Goal: Information Seeking & Learning: Learn about a topic

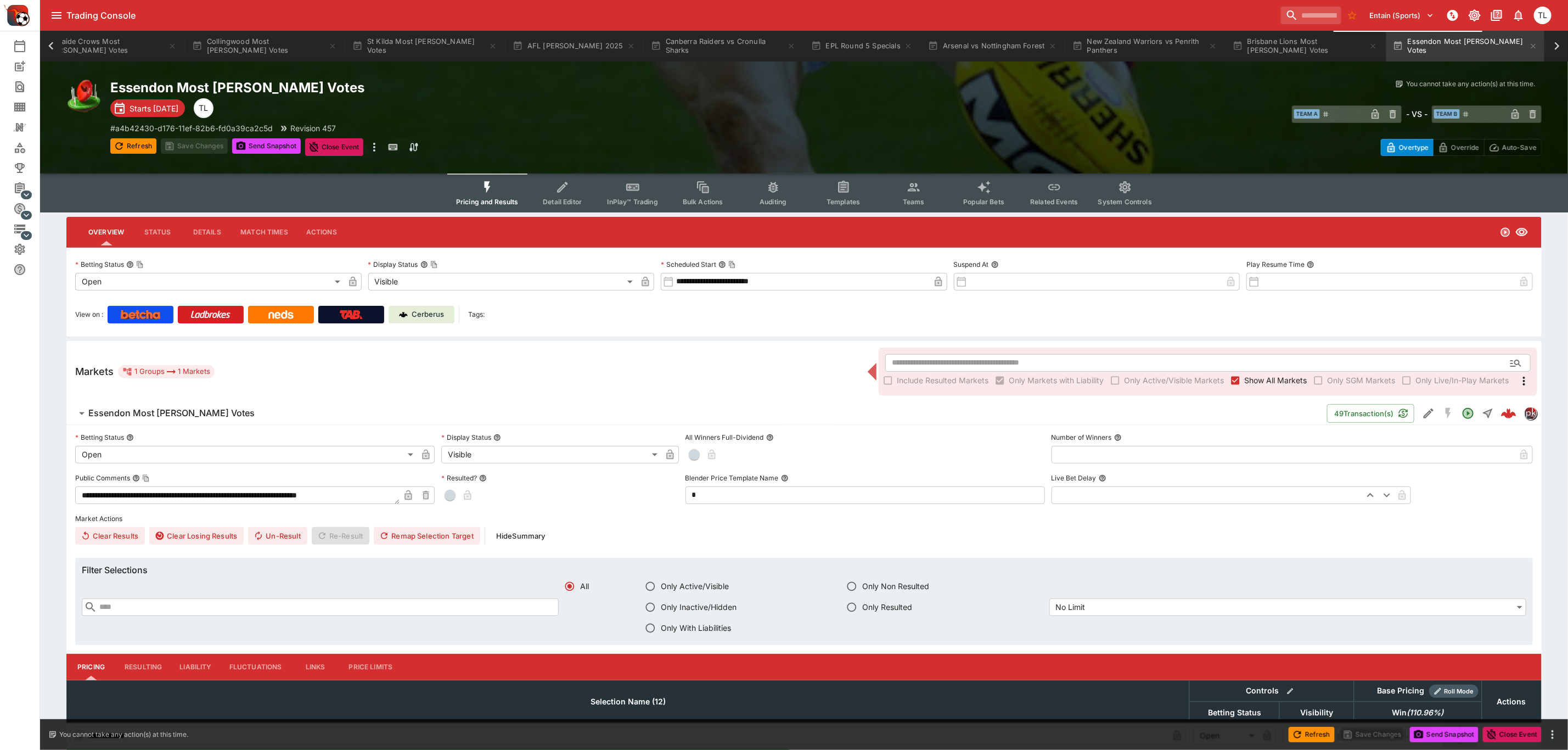
scroll to position [0, 552]
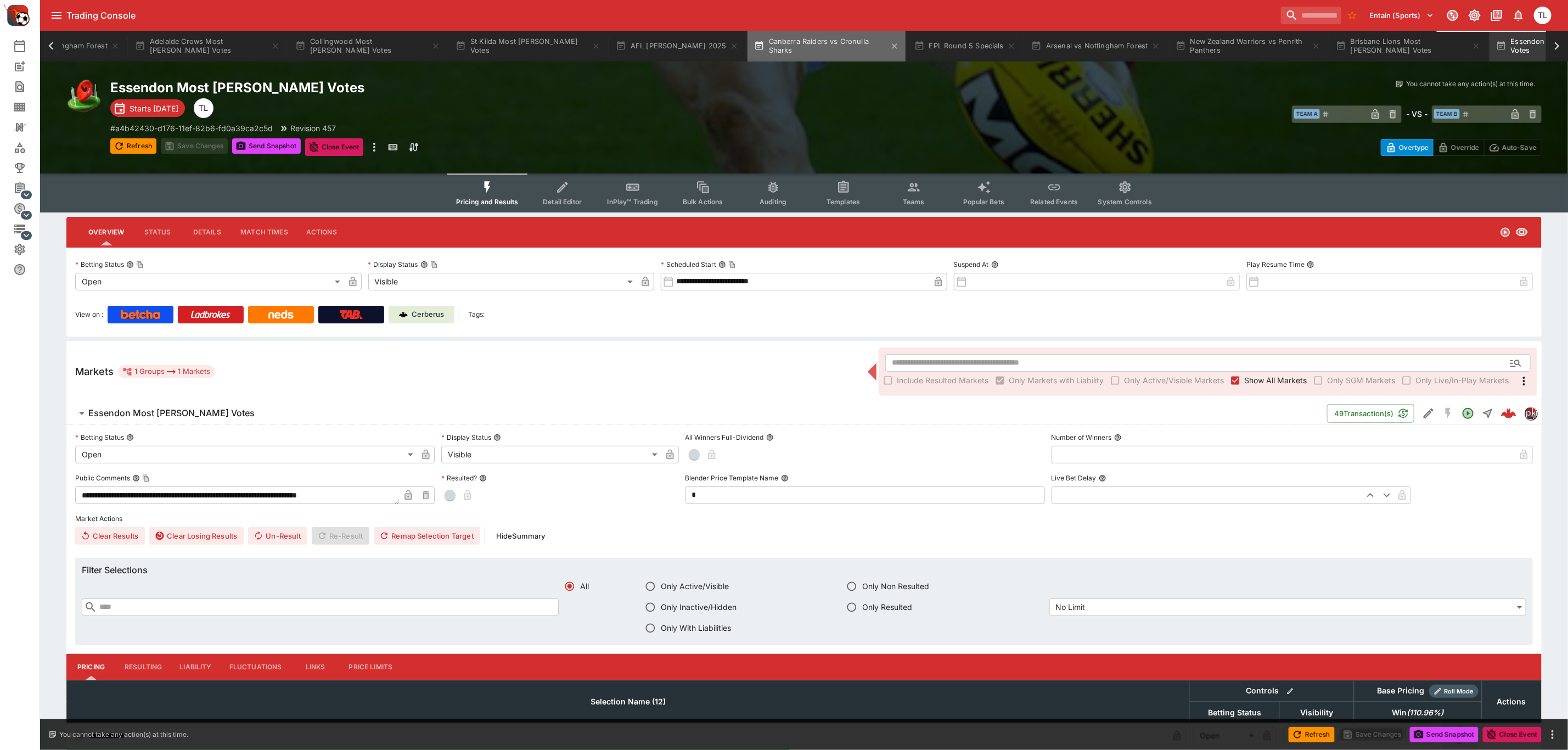
click at [774, 48] on button "Canberra Raiders vs Cronulla Sharks" at bounding box center [826, 46] width 158 height 31
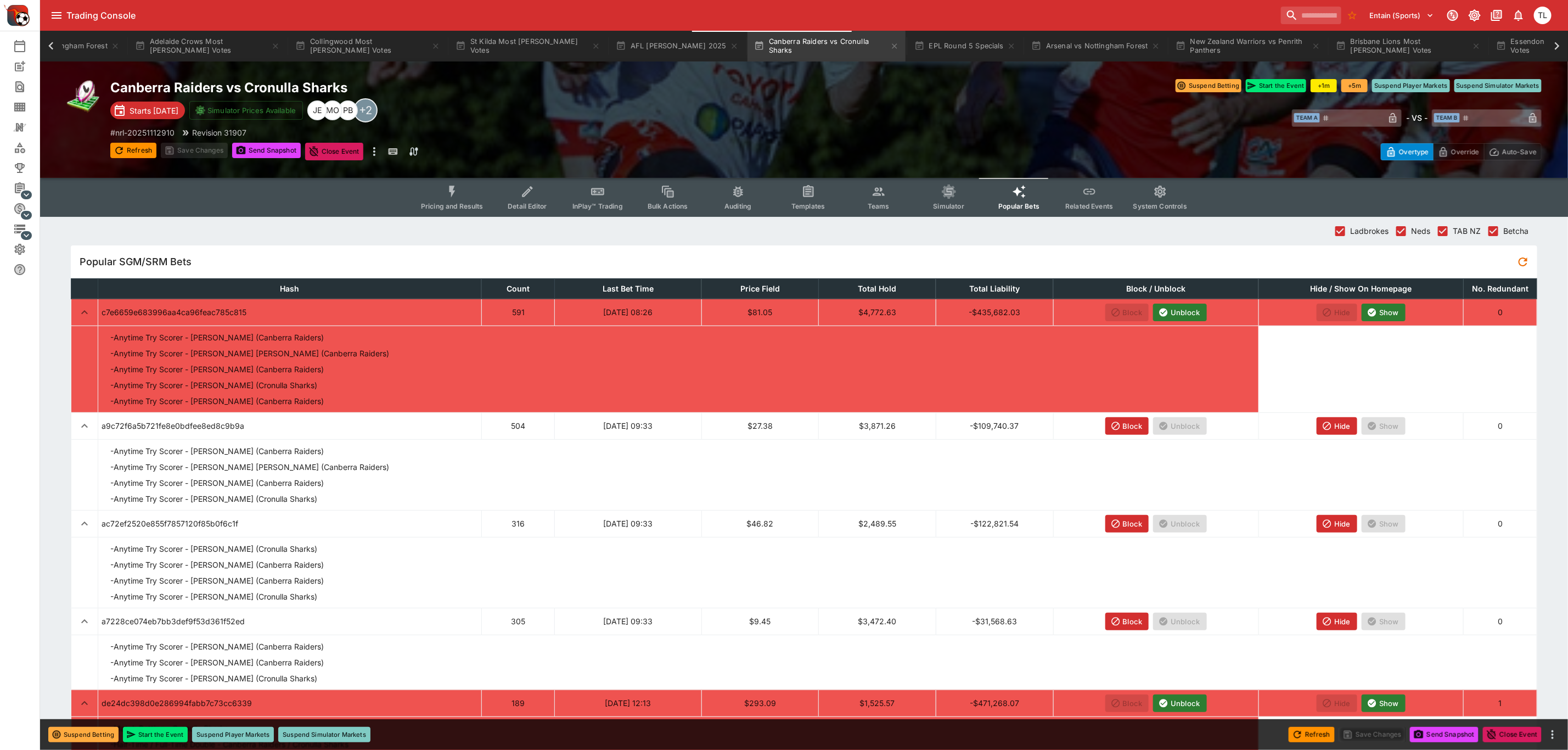
click at [464, 202] on span "Pricing and Results" at bounding box center [452, 206] width 62 height 8
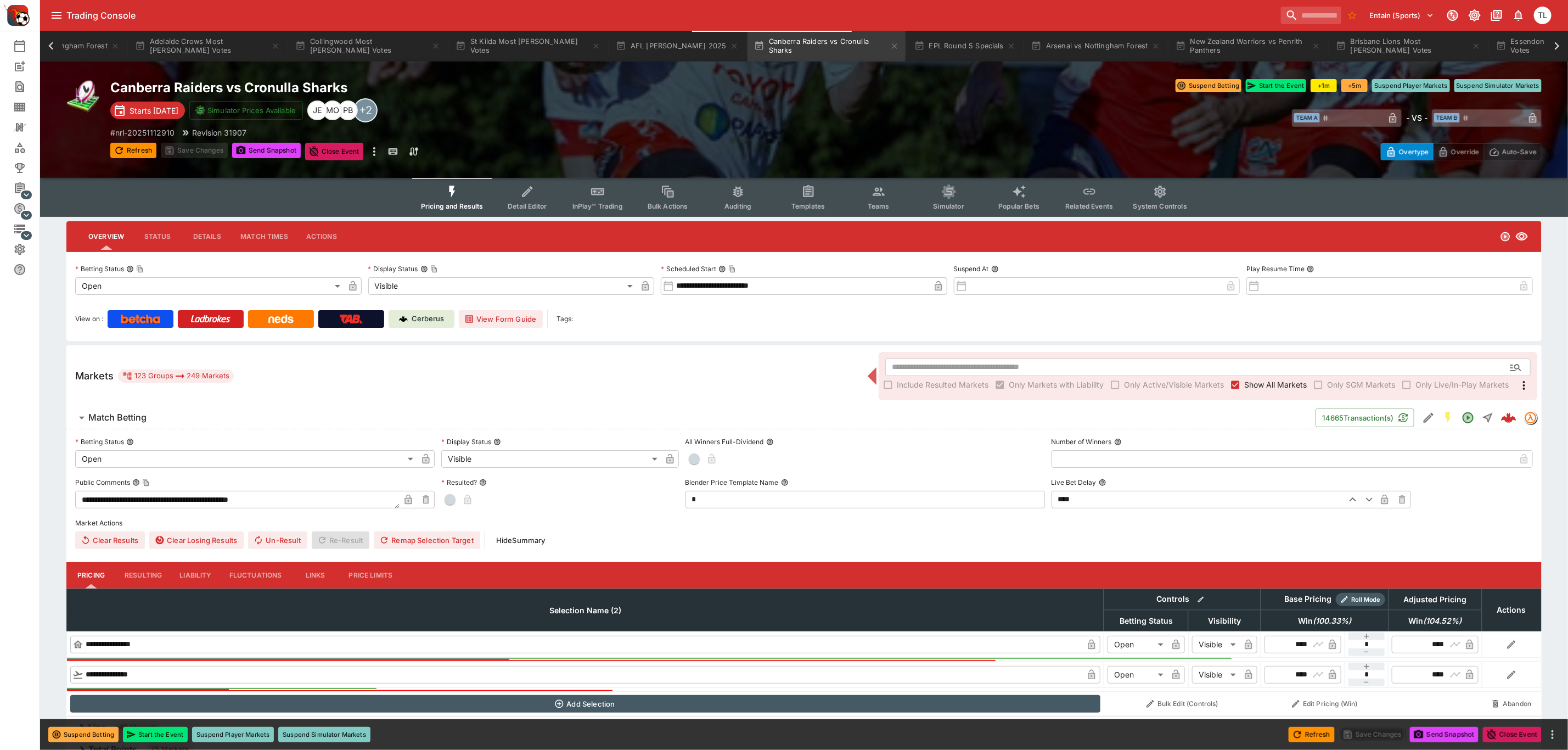
click at [164, 412] on span "Match Betting" at bounding box center [698, 417] width 1219 height 12
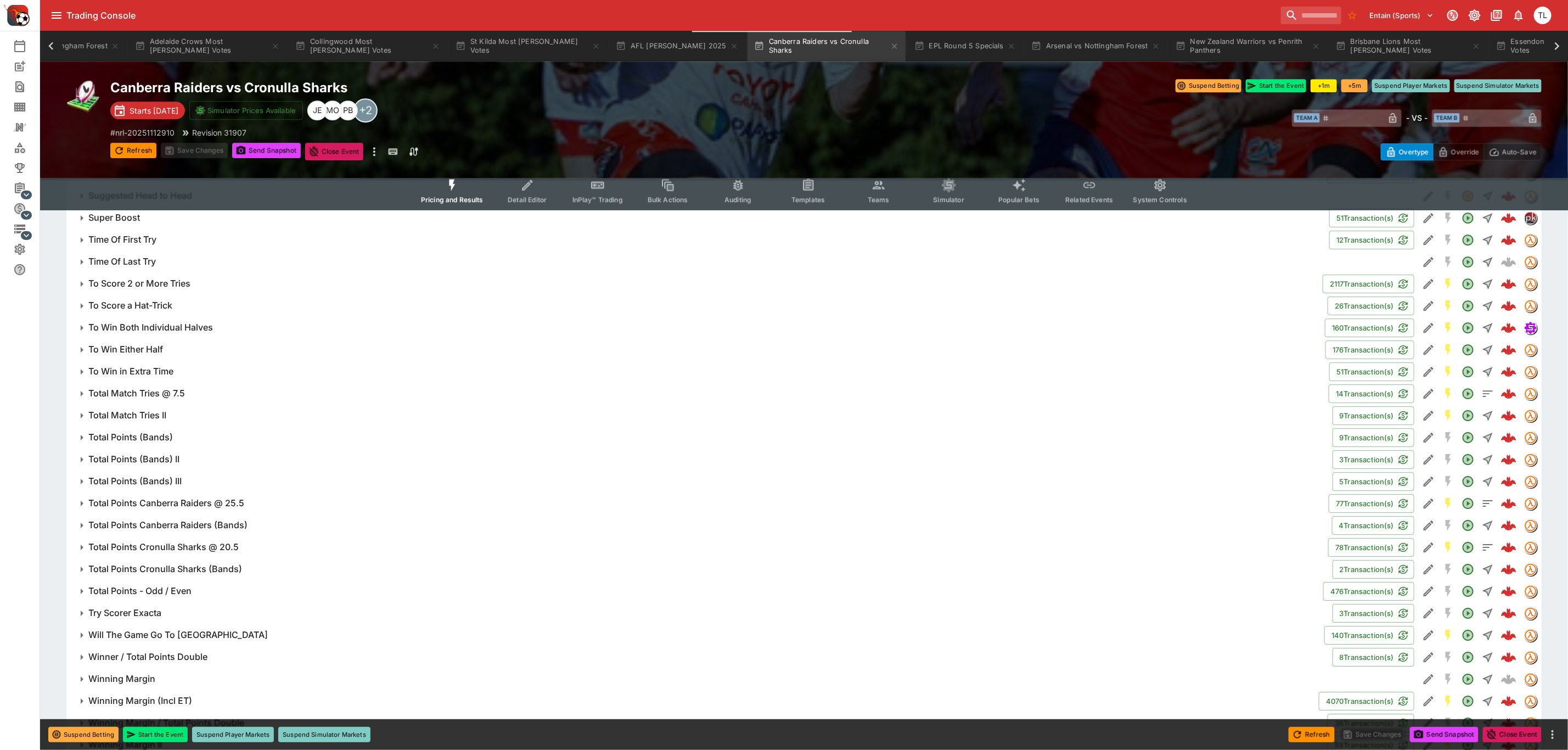
scroll to position [2393, 0]
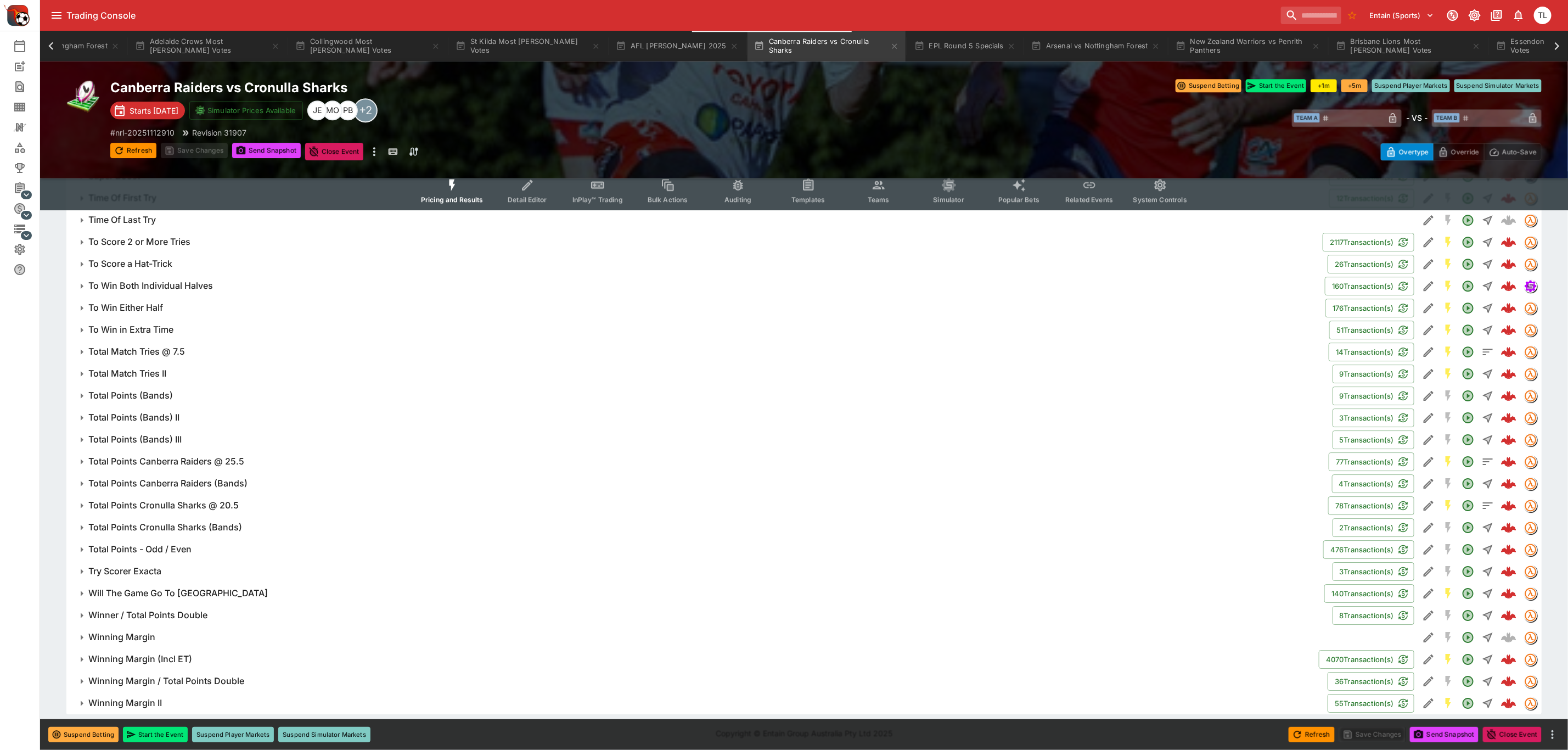
click at [205, 571] on h6 "Will The Game Go To [GEOGRAPHIC_DATA]" at bounding box center [179, 593] width 180 height 12
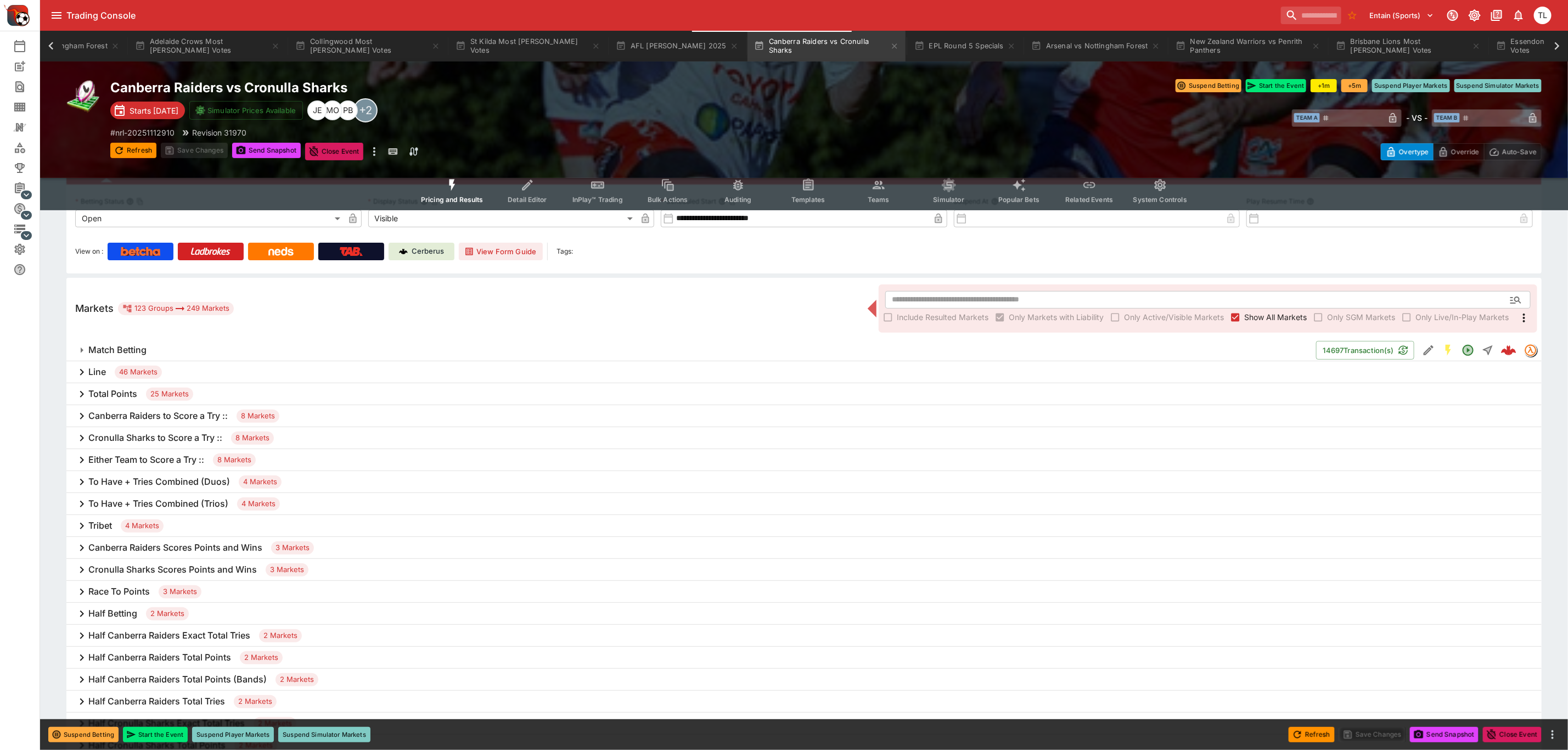
scroll to position [0, 0]
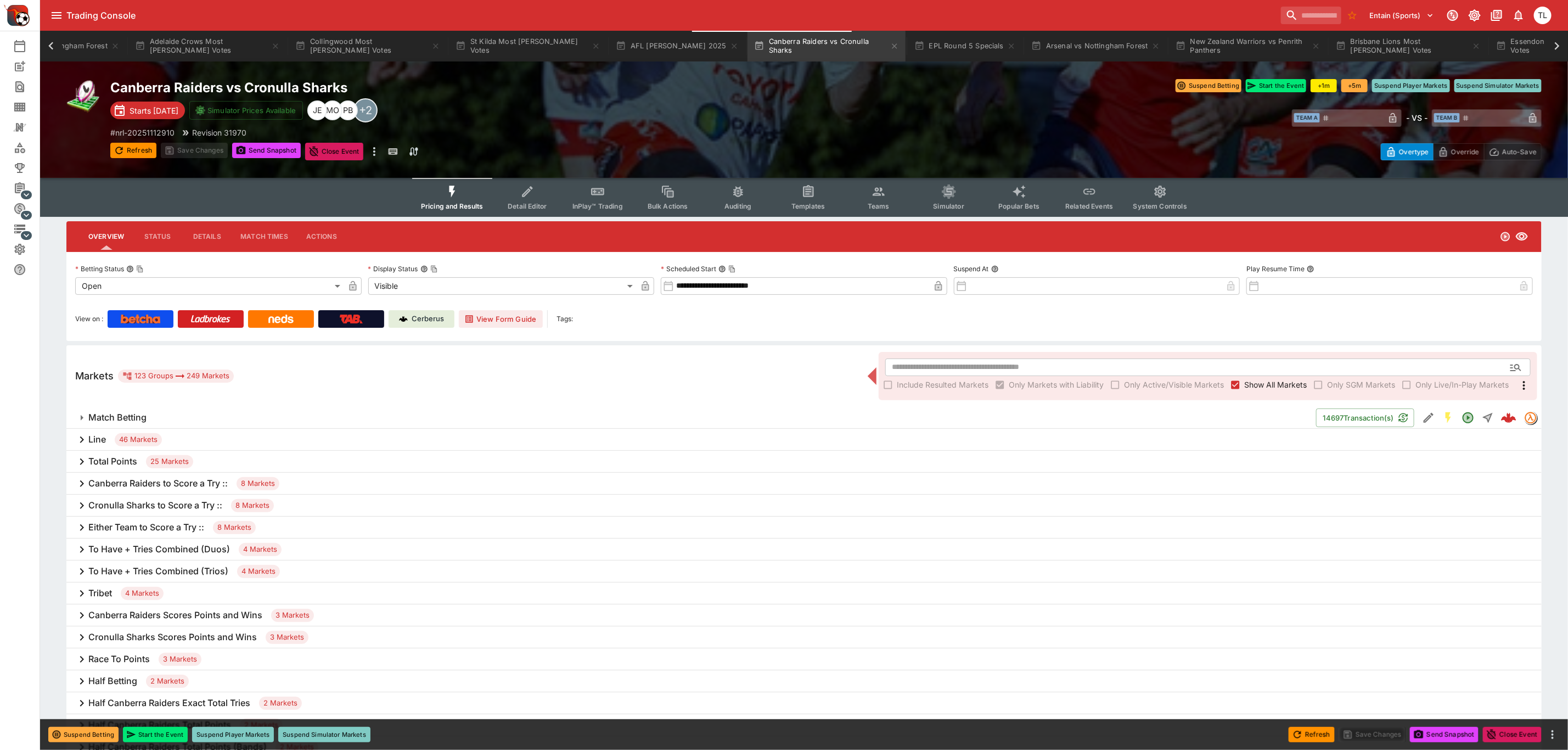
click at [412, 320] on div "Cerberus" at bounding box center [421, 318] width 46 height 11
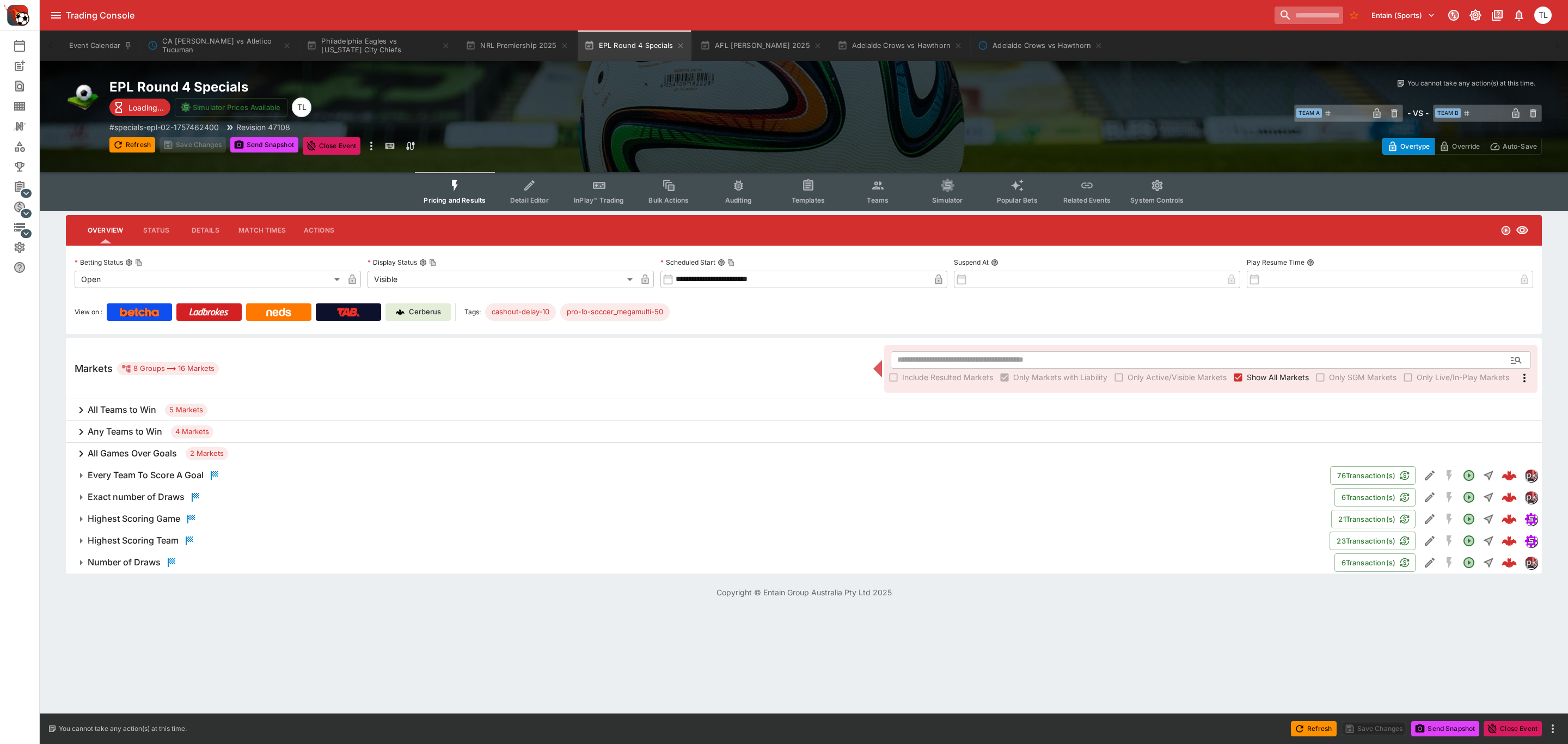
click at [1281, 7] on input "search" at bounding box center [1309, 15] width 69 height 17
paste input "**********"
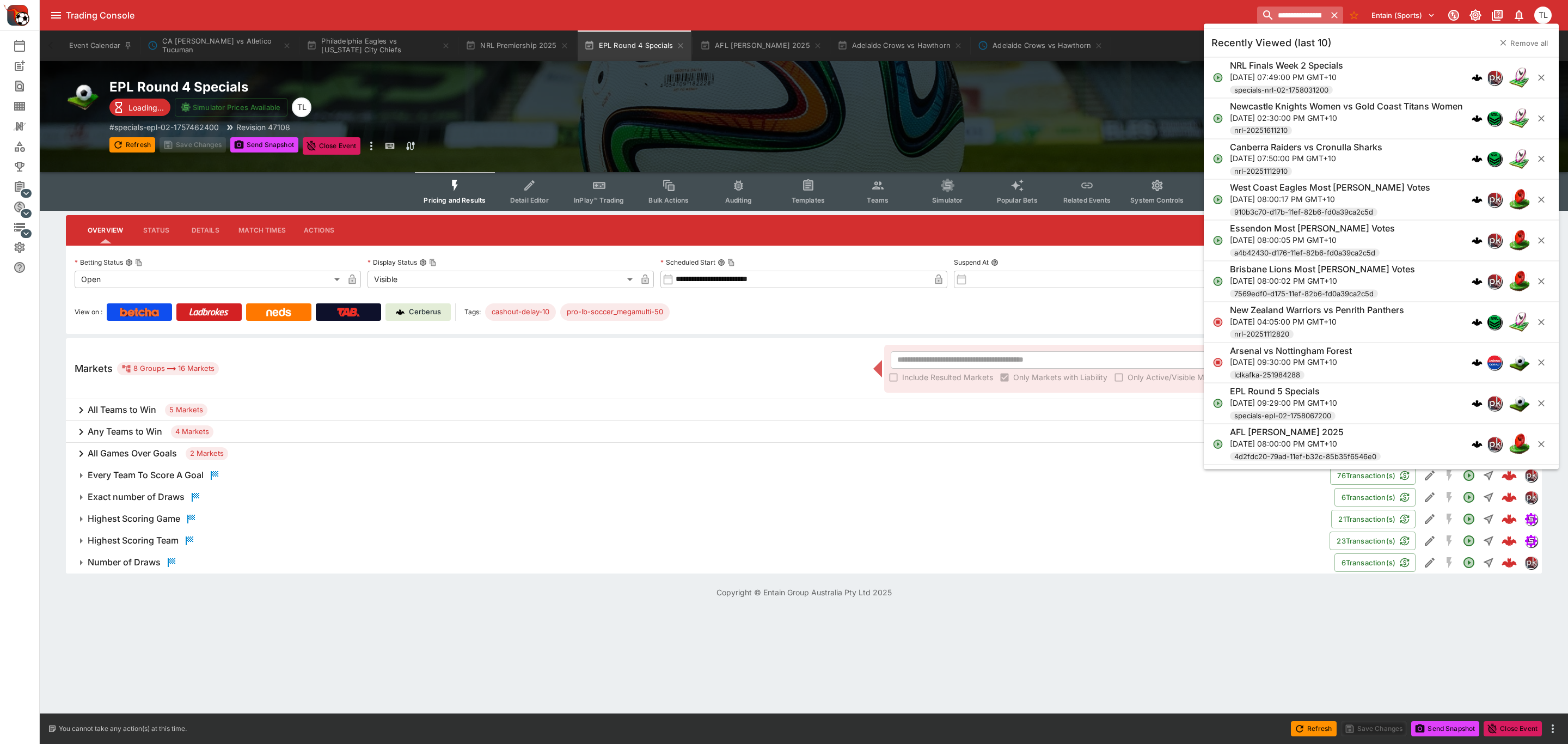
scroll to position [0, 59]
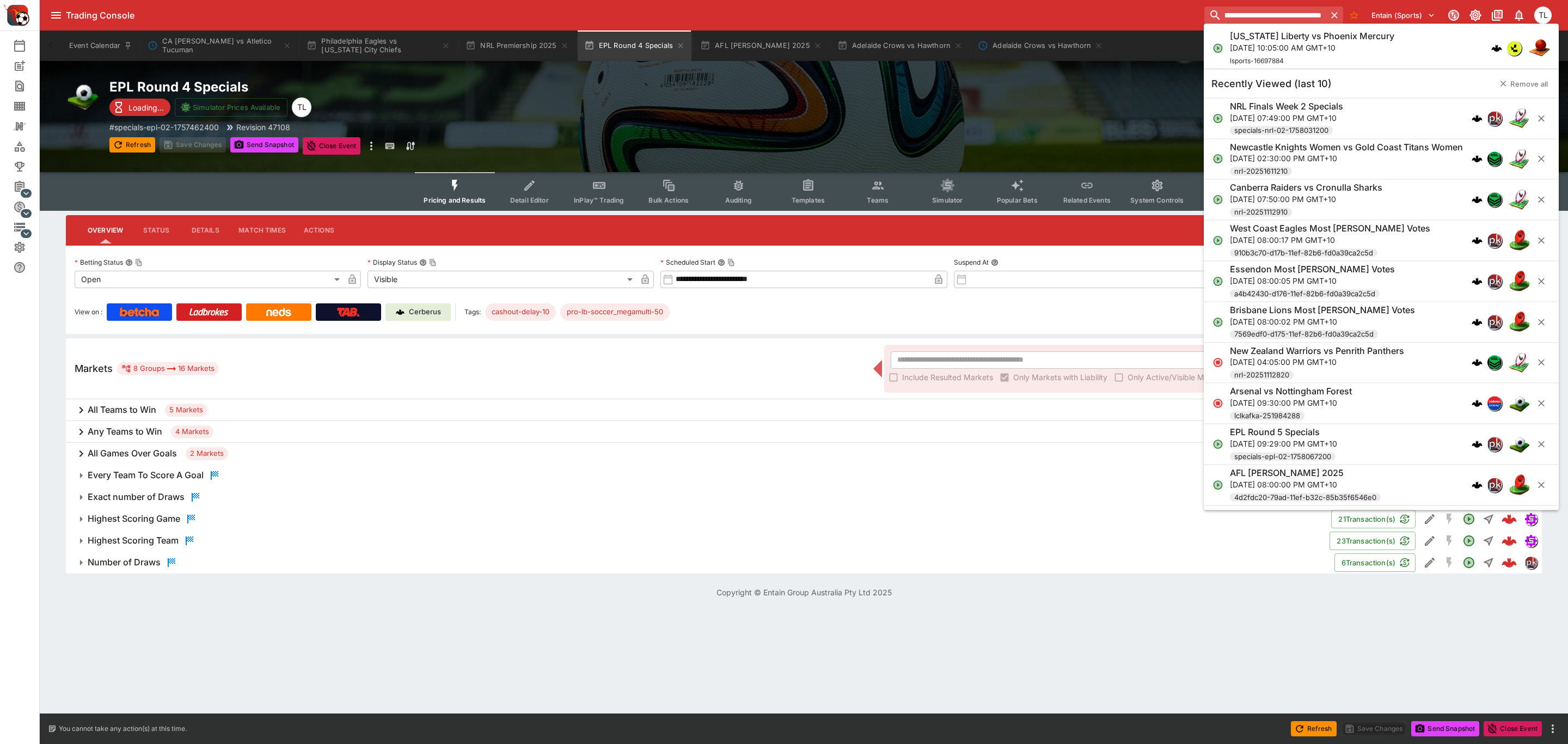
type input "**********"
click at [1285, 57] on div "New York Liberty vs Phoenix Mercury Thu, Sep 18, 2025, 10:05:00 AM GMT+10 lspor…" at bounding box center [1312, 48] width 164 height 36
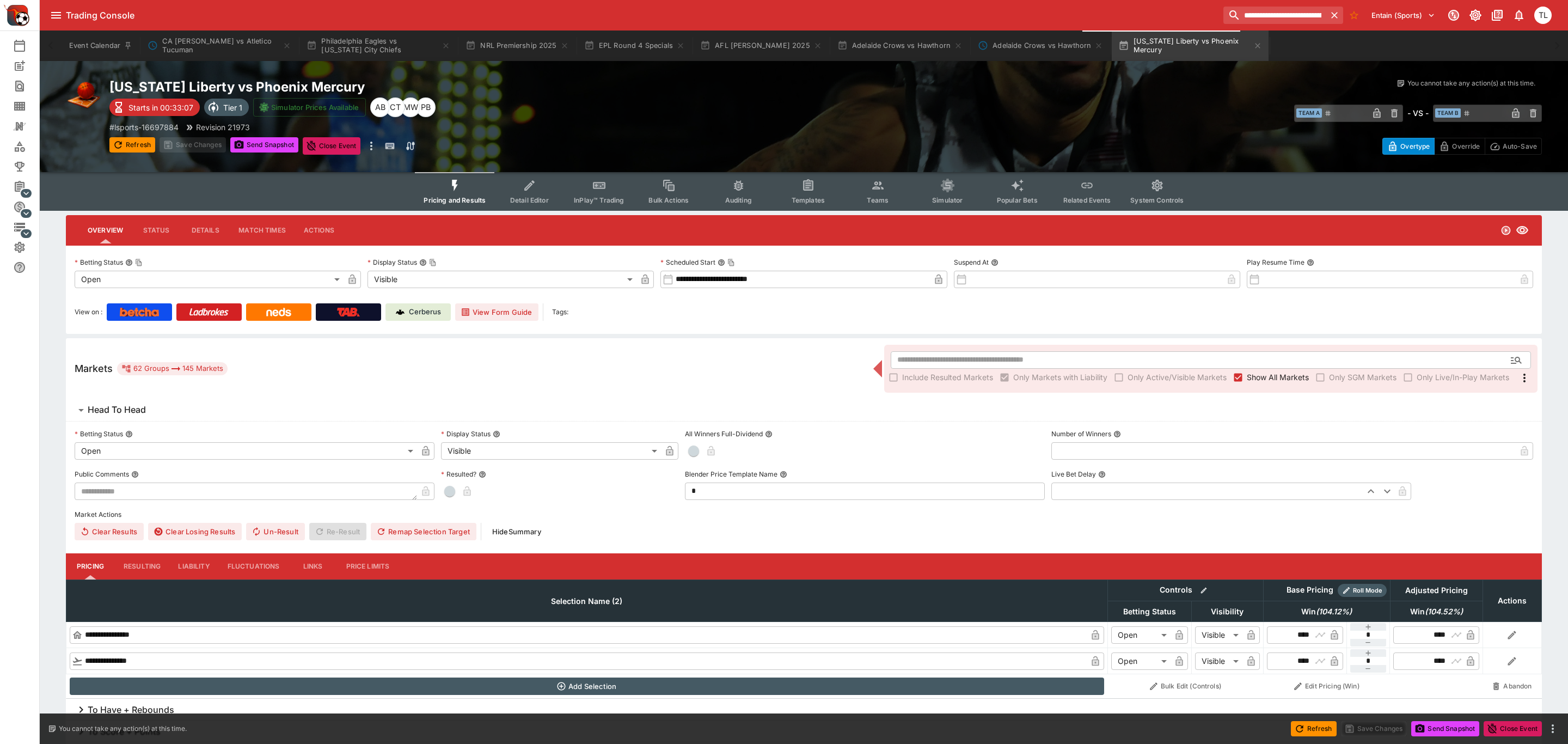
type input "**********"
type input "*******"
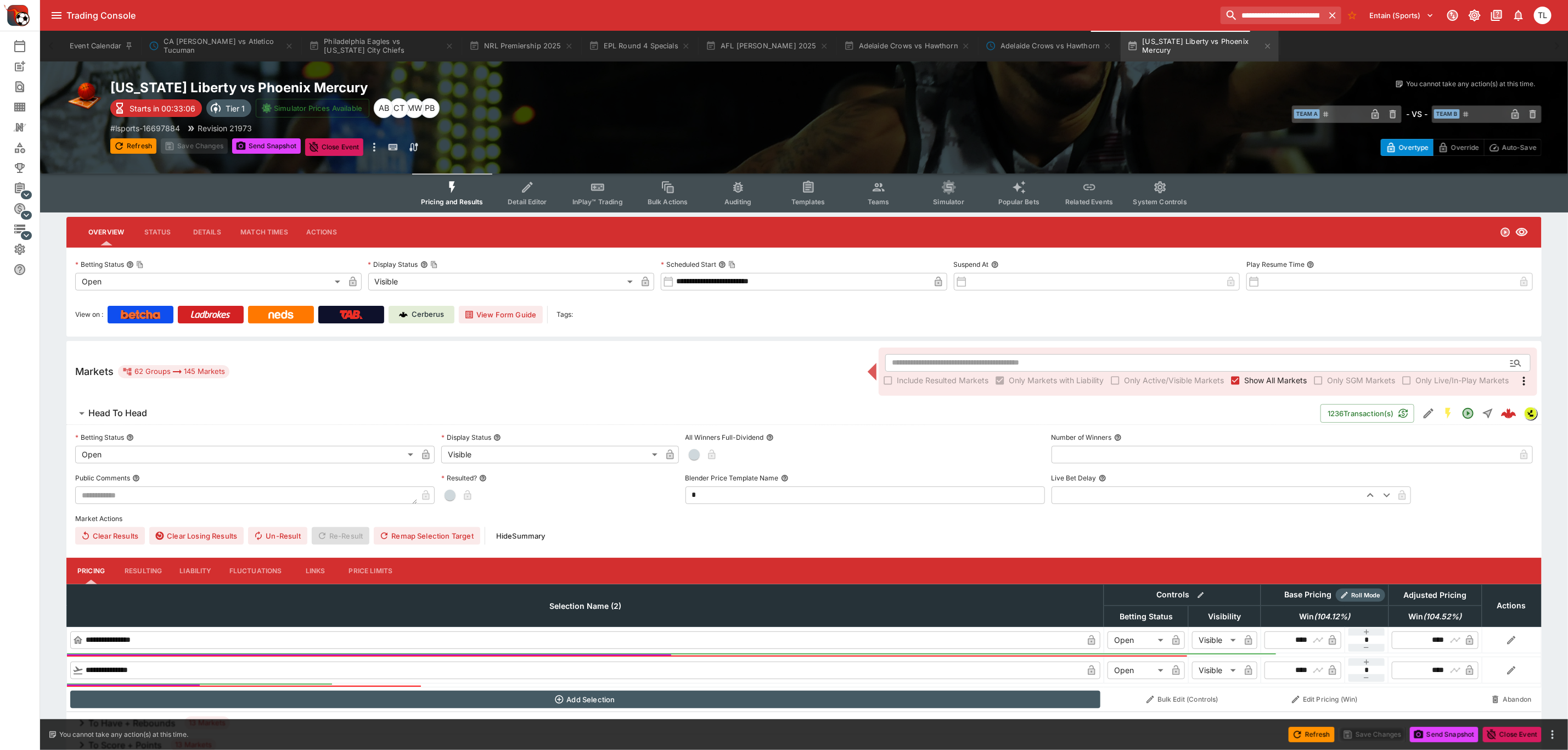
click at [173, 414] on span "Head To Head" at bounding box center [700, 413] width 1223 height 12
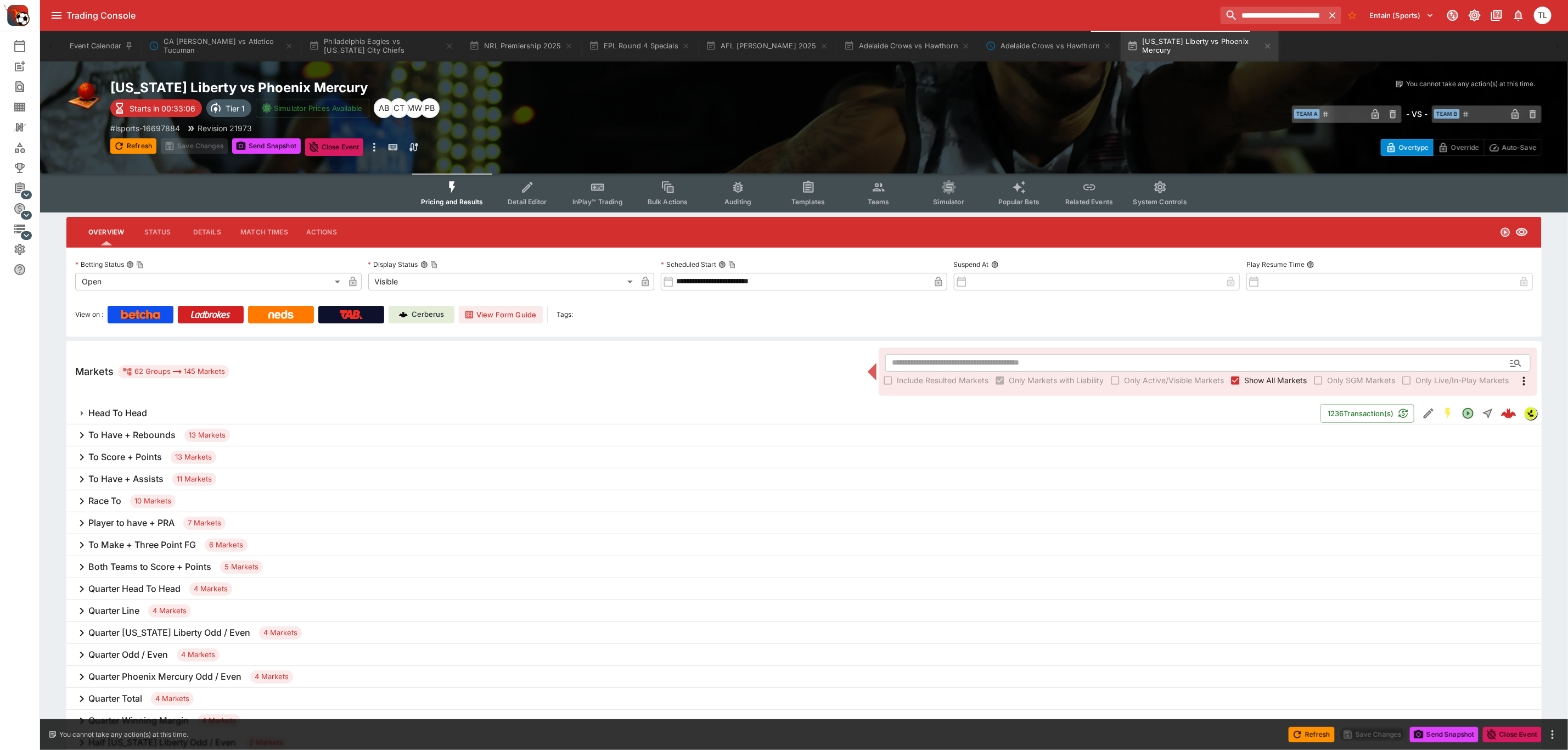
scroll to position [82, 0]
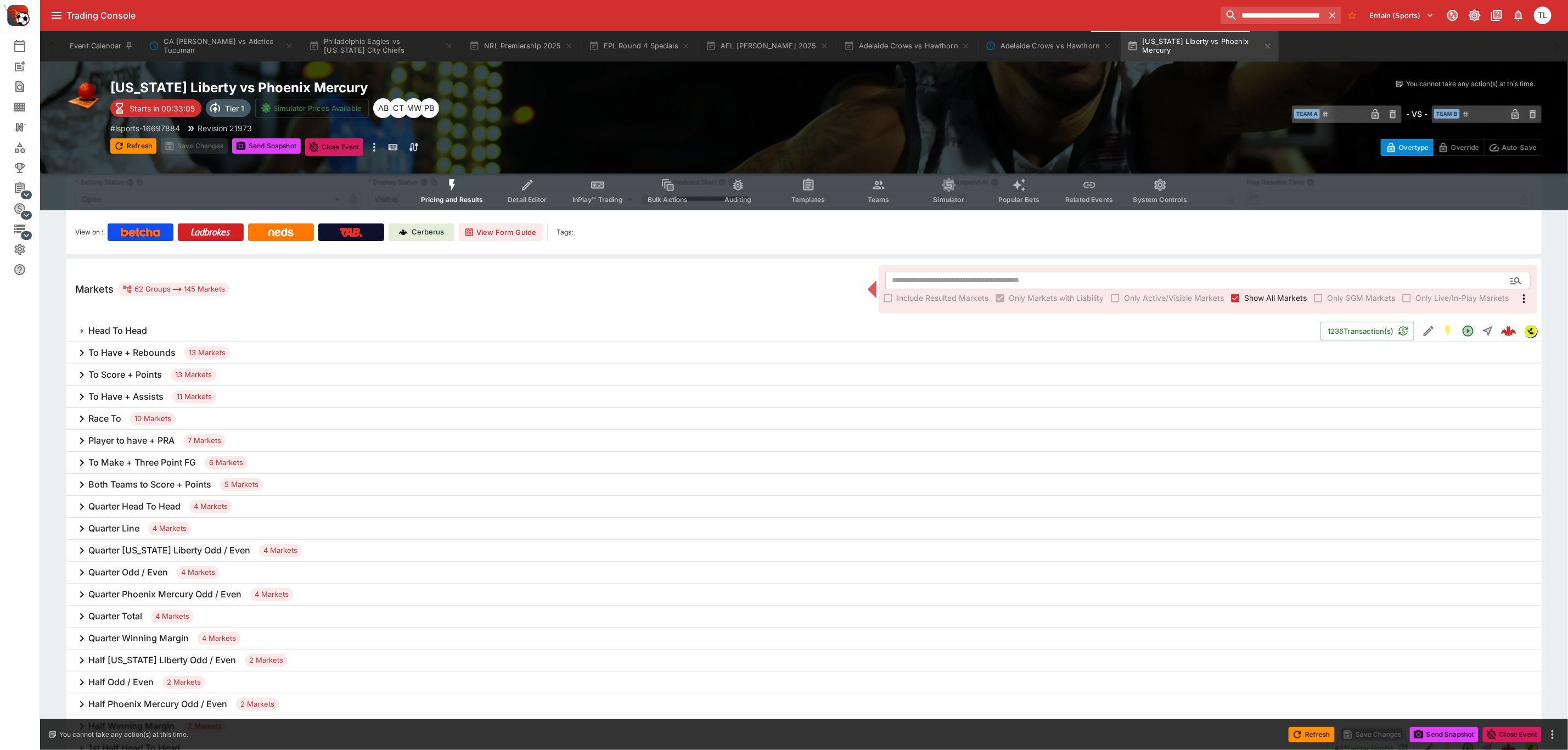
click at [146, 374] on h6 "To Score + Points" at bounding box center [125, 374] width 74 height 12
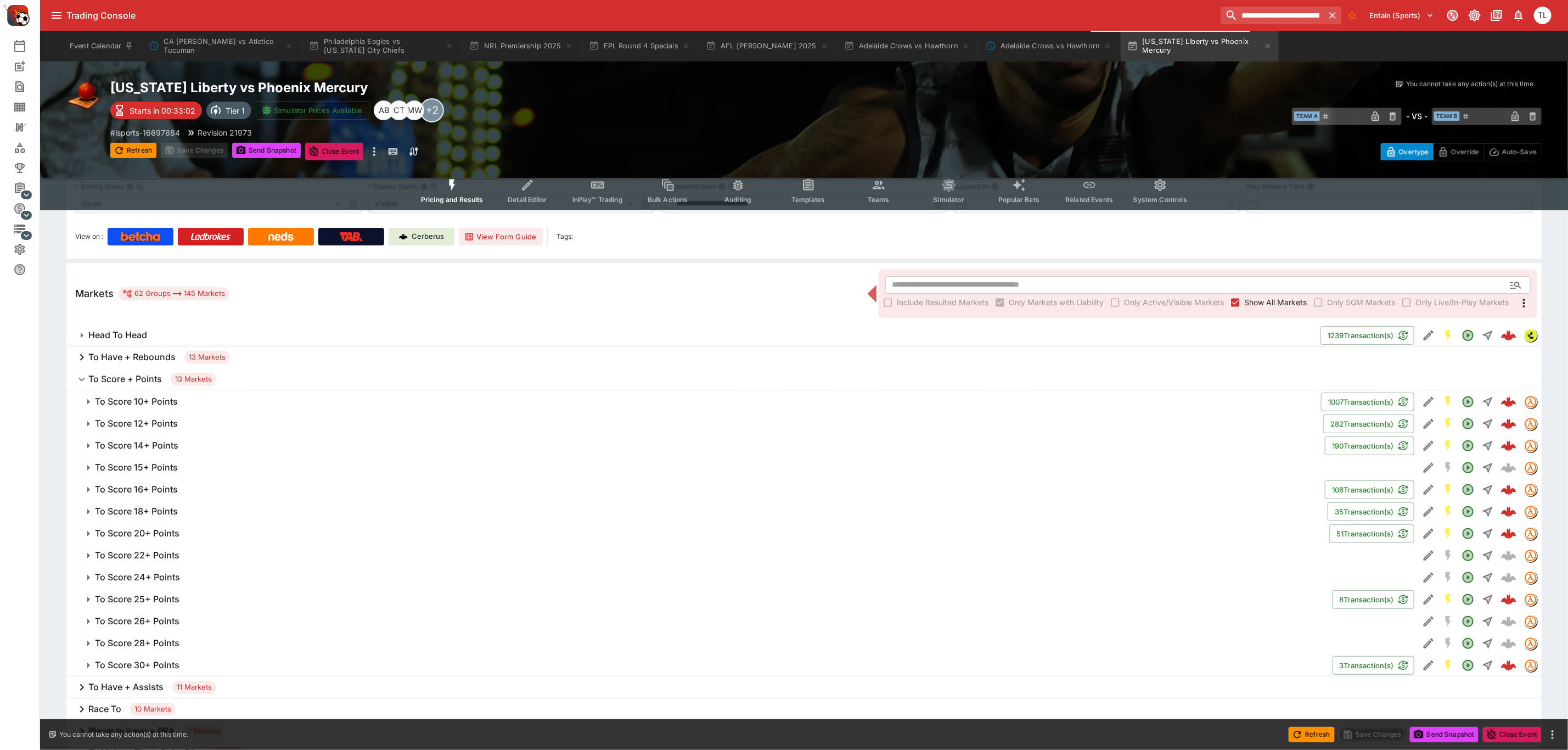
click at [146, 374] on h6 "To Score + Points" at bounding box center [125, 379] width 74 height 12
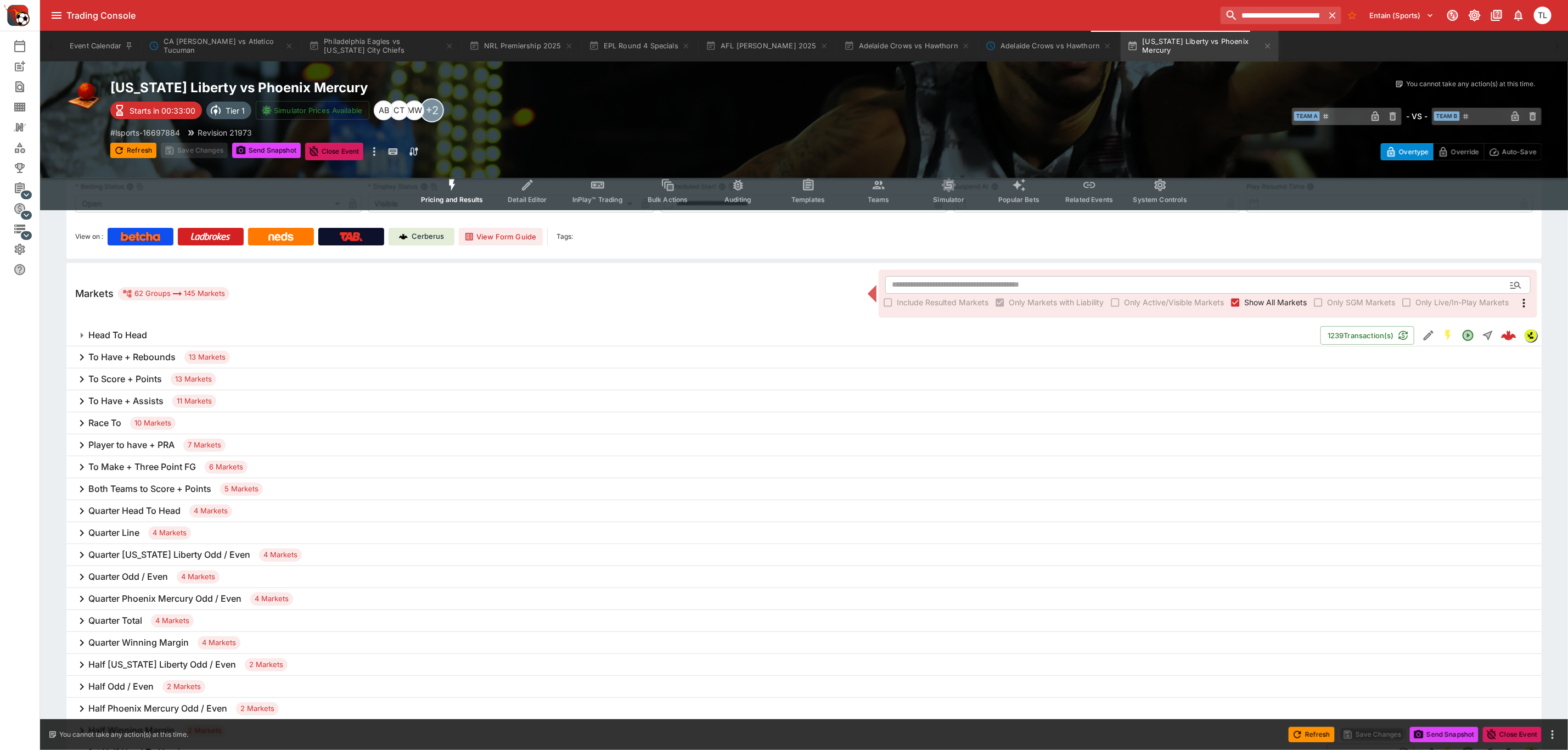
click at [144, 395] on h6 "To Have + Assists" at bounding box center [126, 401] width 75 height 12
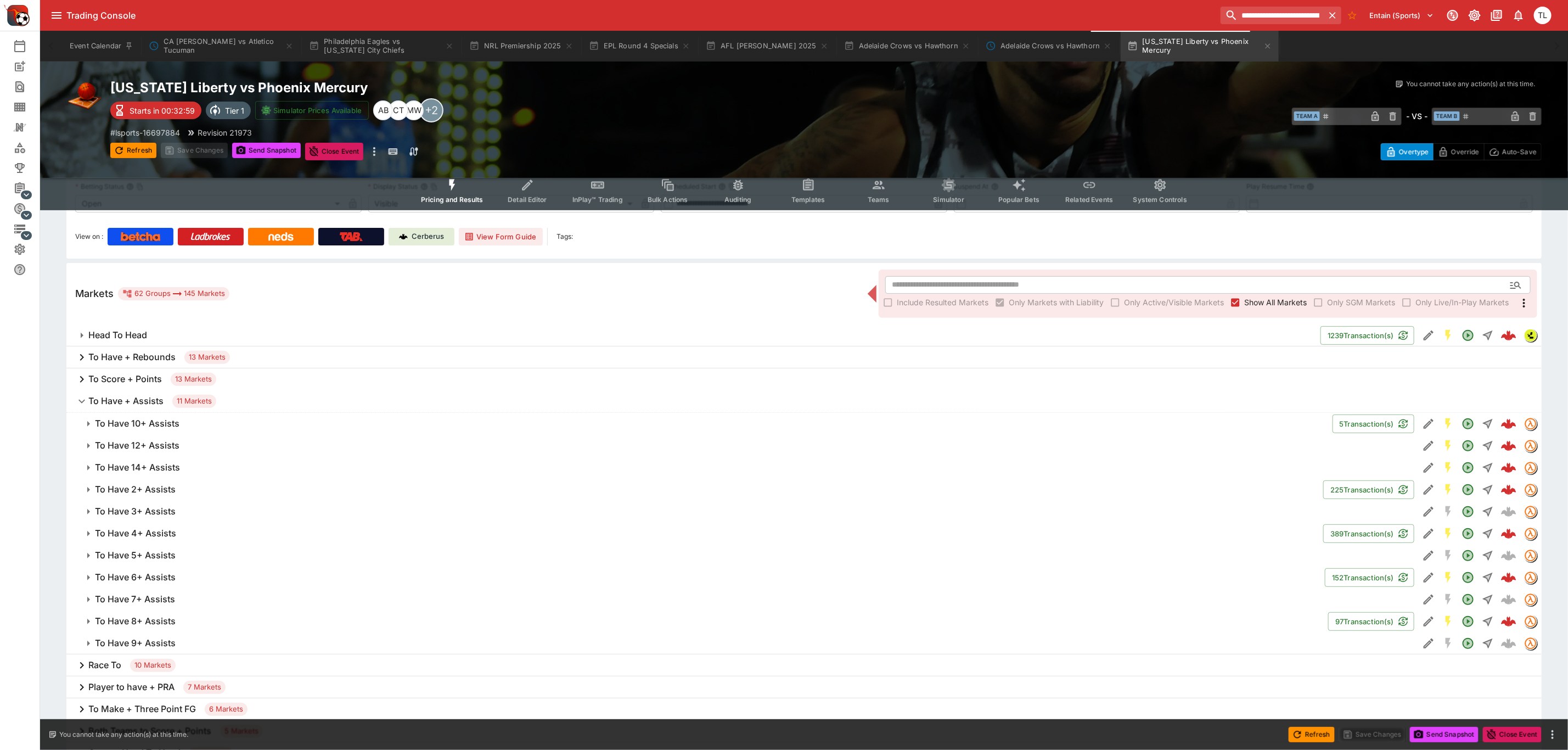
click at [144, 395] on h6 "To Have + Assists" at bounding box center [126, 401] width 75 height 12
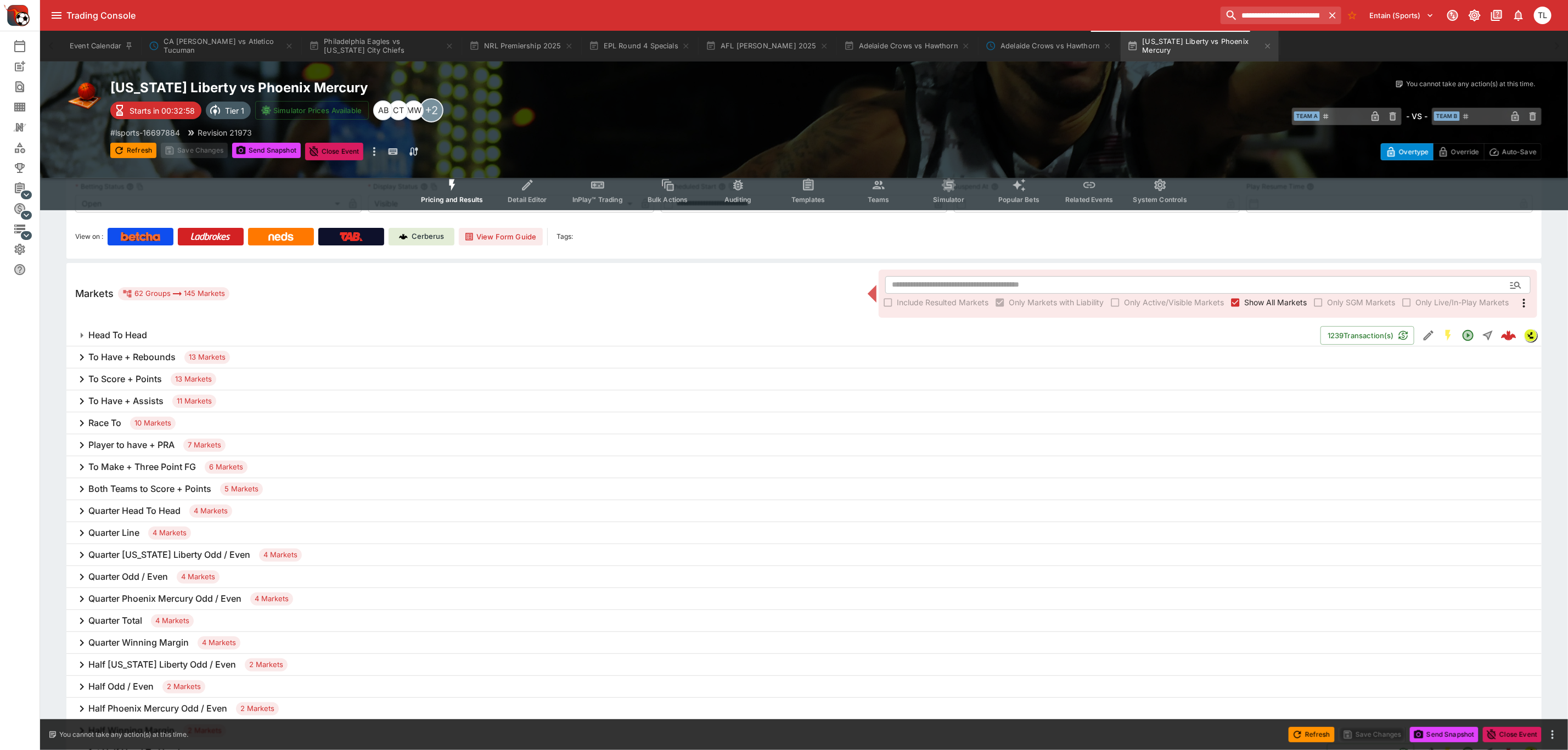
click at [141, 358] on h6 "To Have + Rebounds" at bounding box center [132, 357] width 87 height 12
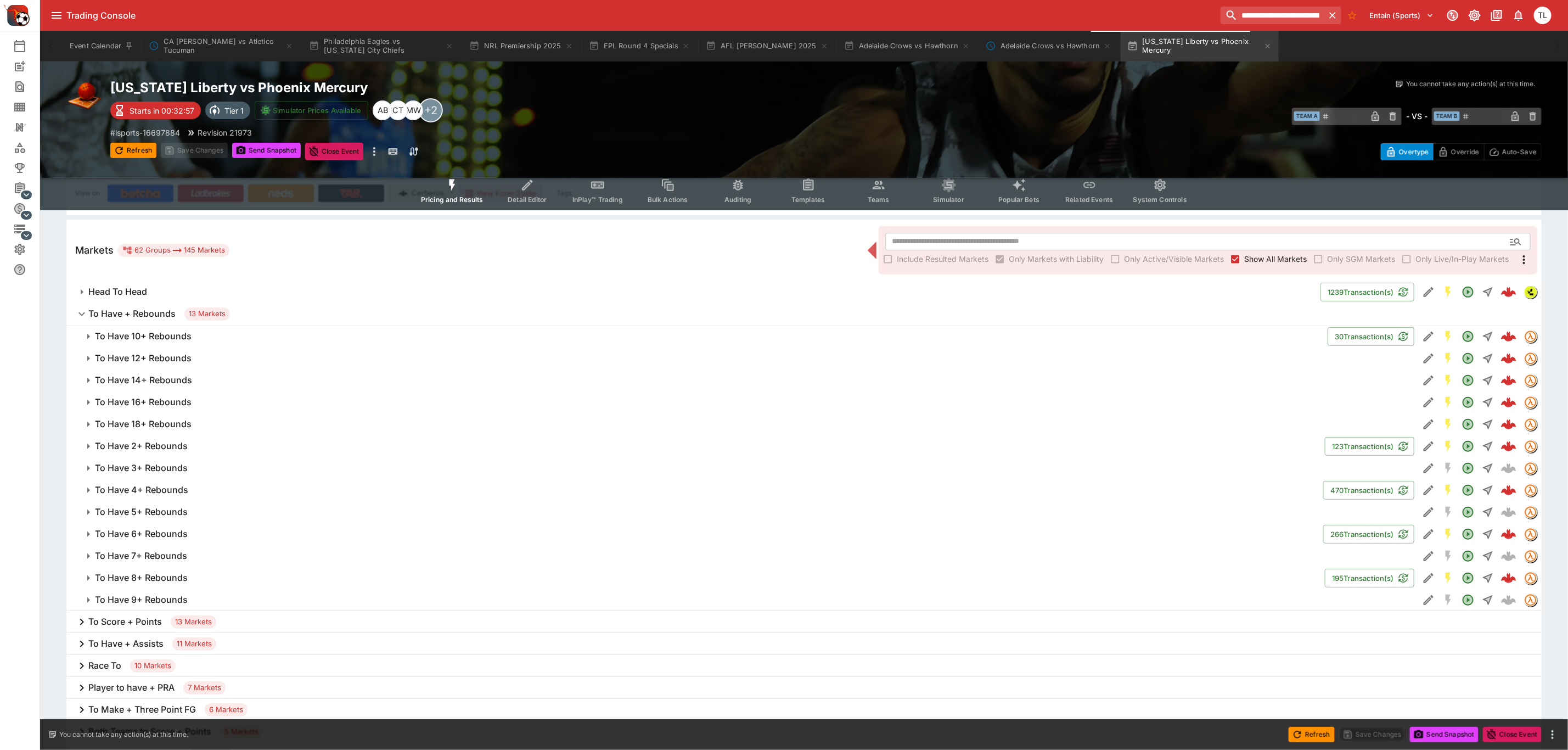
scroll to position [164, 0]
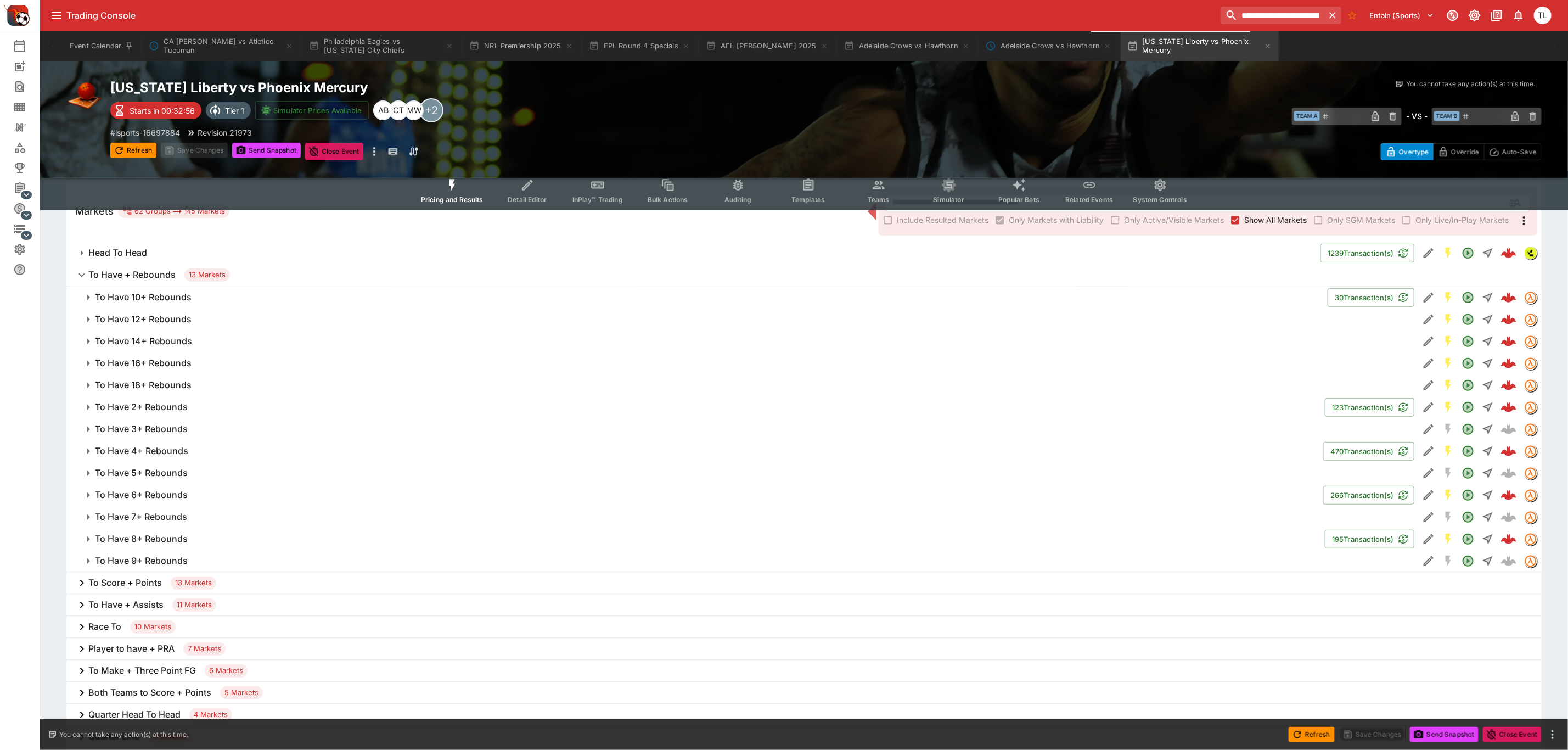
click at [147, 599] on h6 "To Have + Assists" at bounding box center [126, 605] width 75 height 12
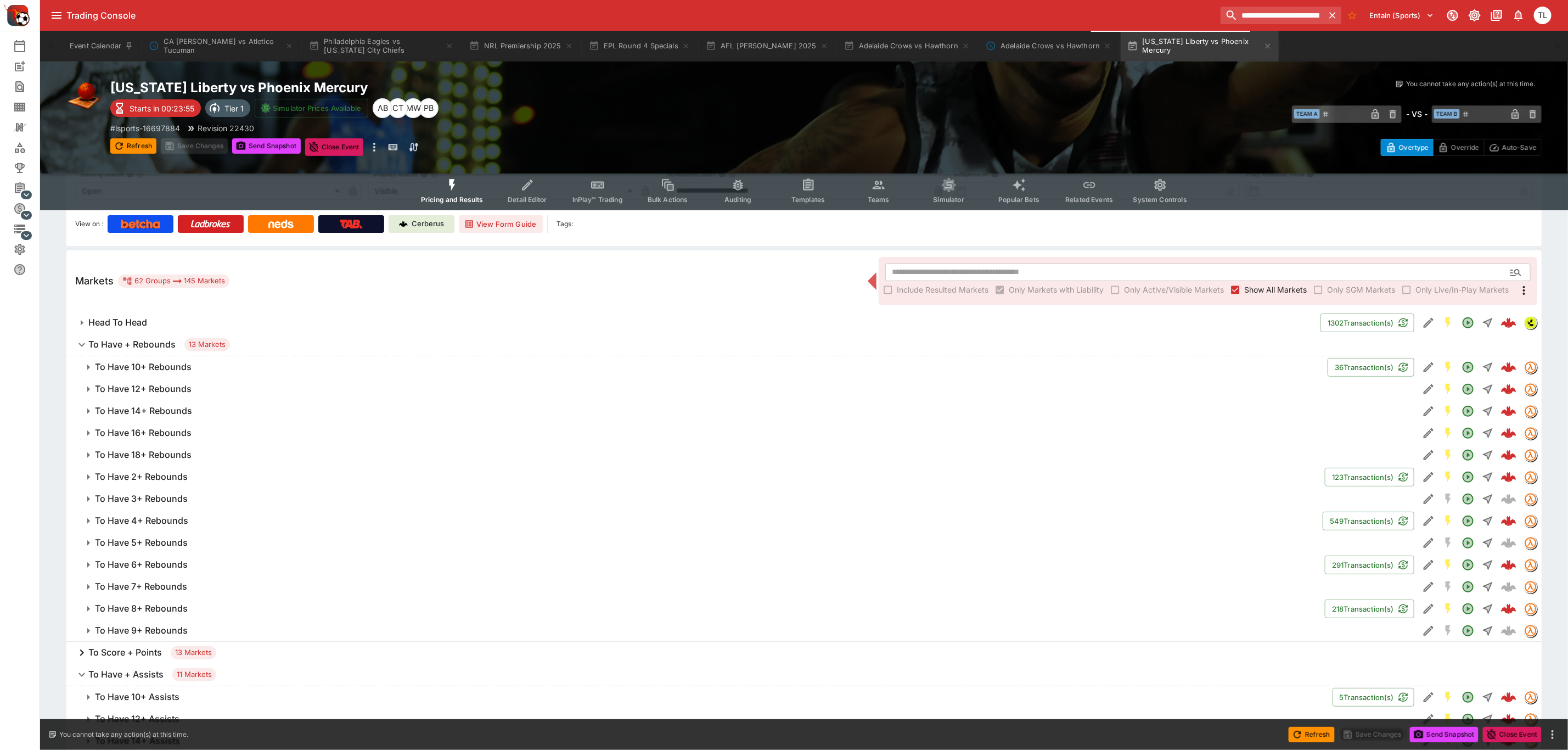
scroll to position [82, 0]
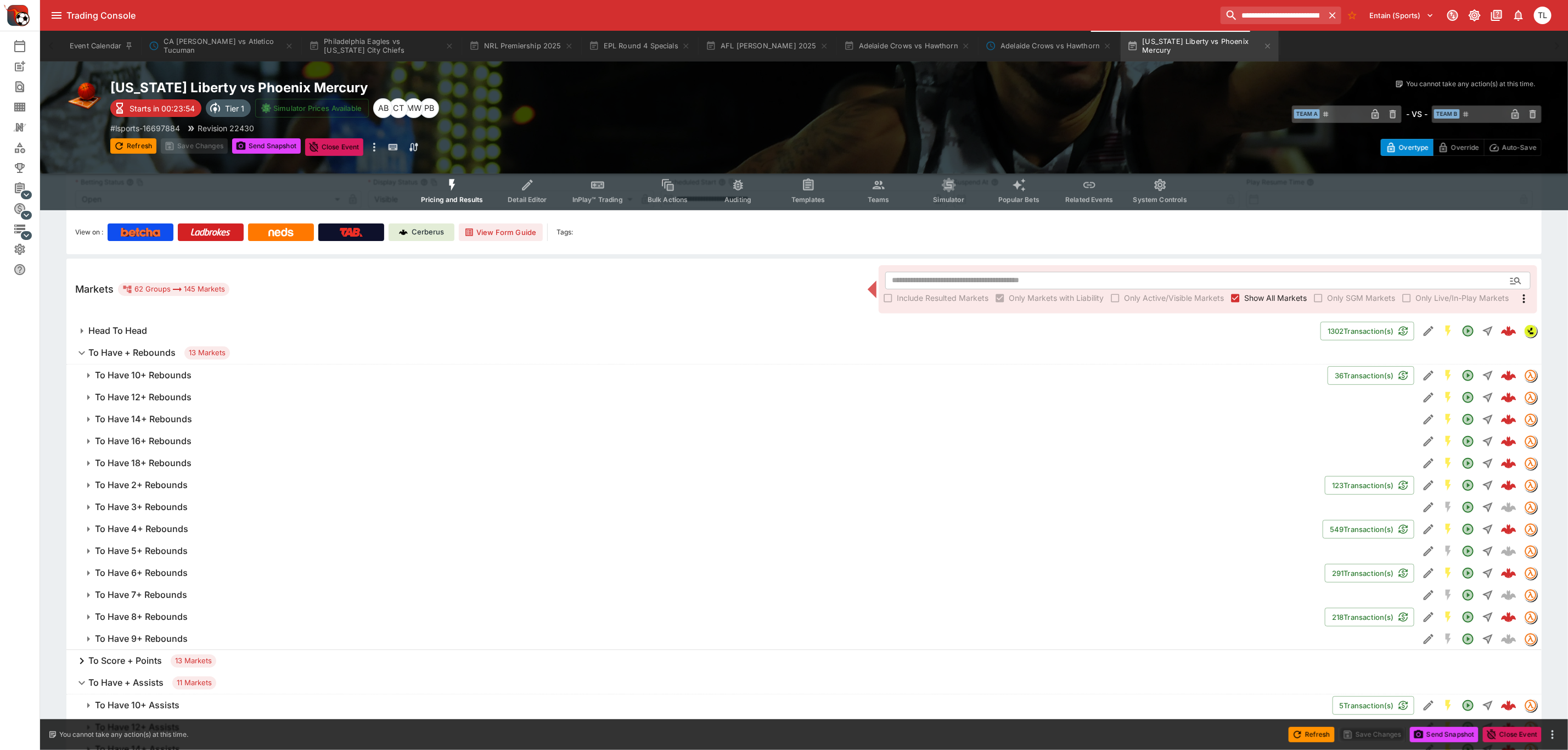
click at [179, 459] on h6 "To Have 18+ Rebounds" at bounding box center [143, 463] width 96 height 12
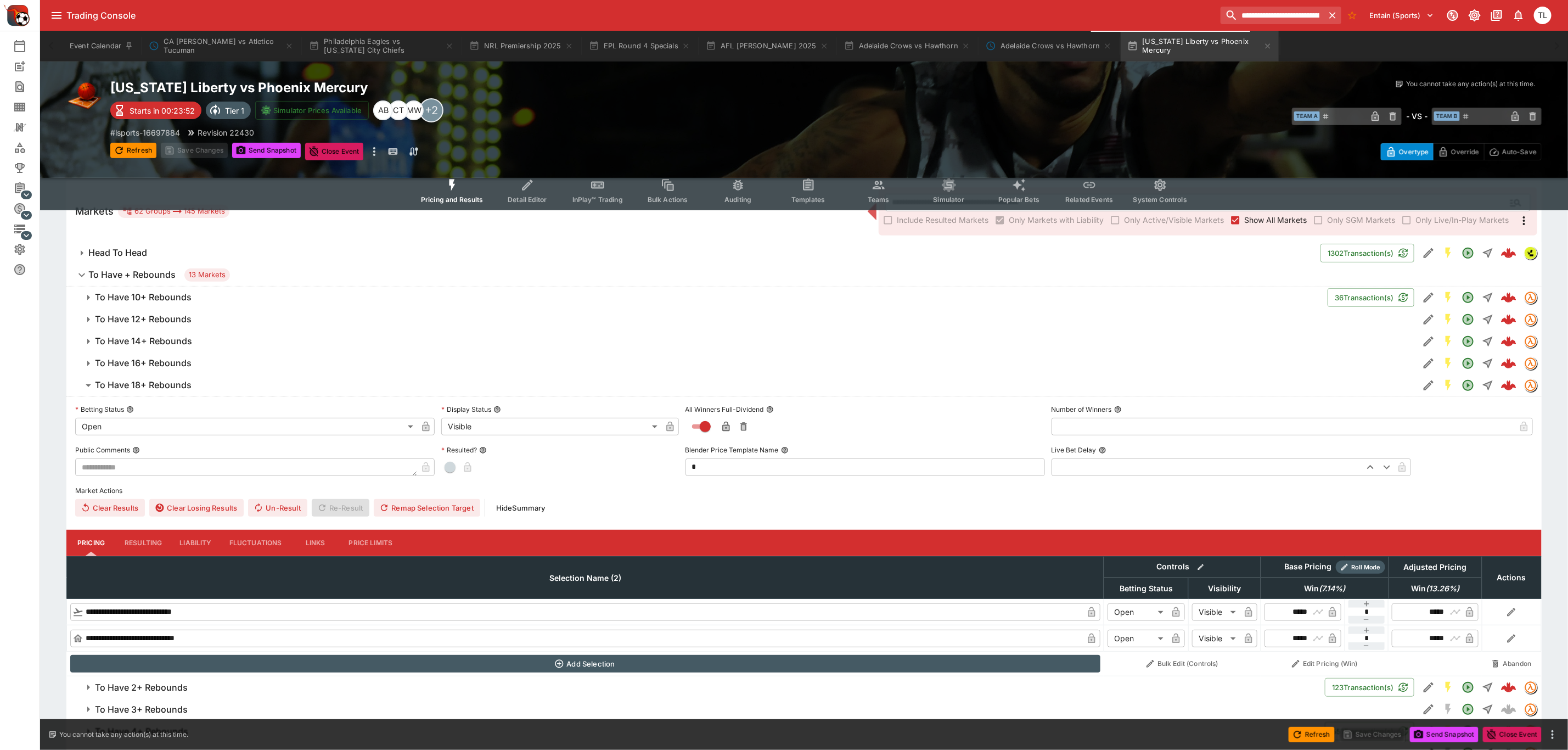
scroll to position [247, 0]
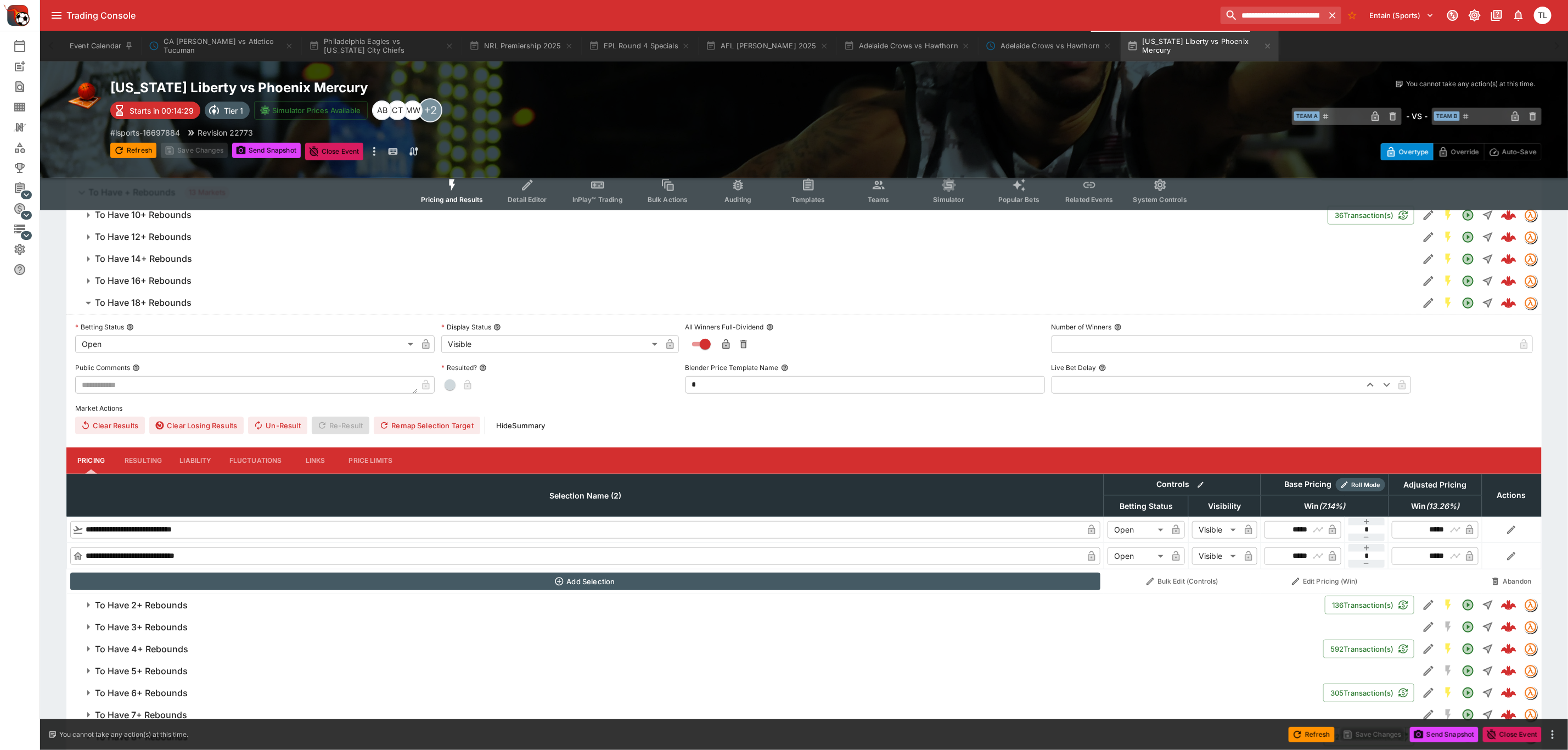
type input "**********"
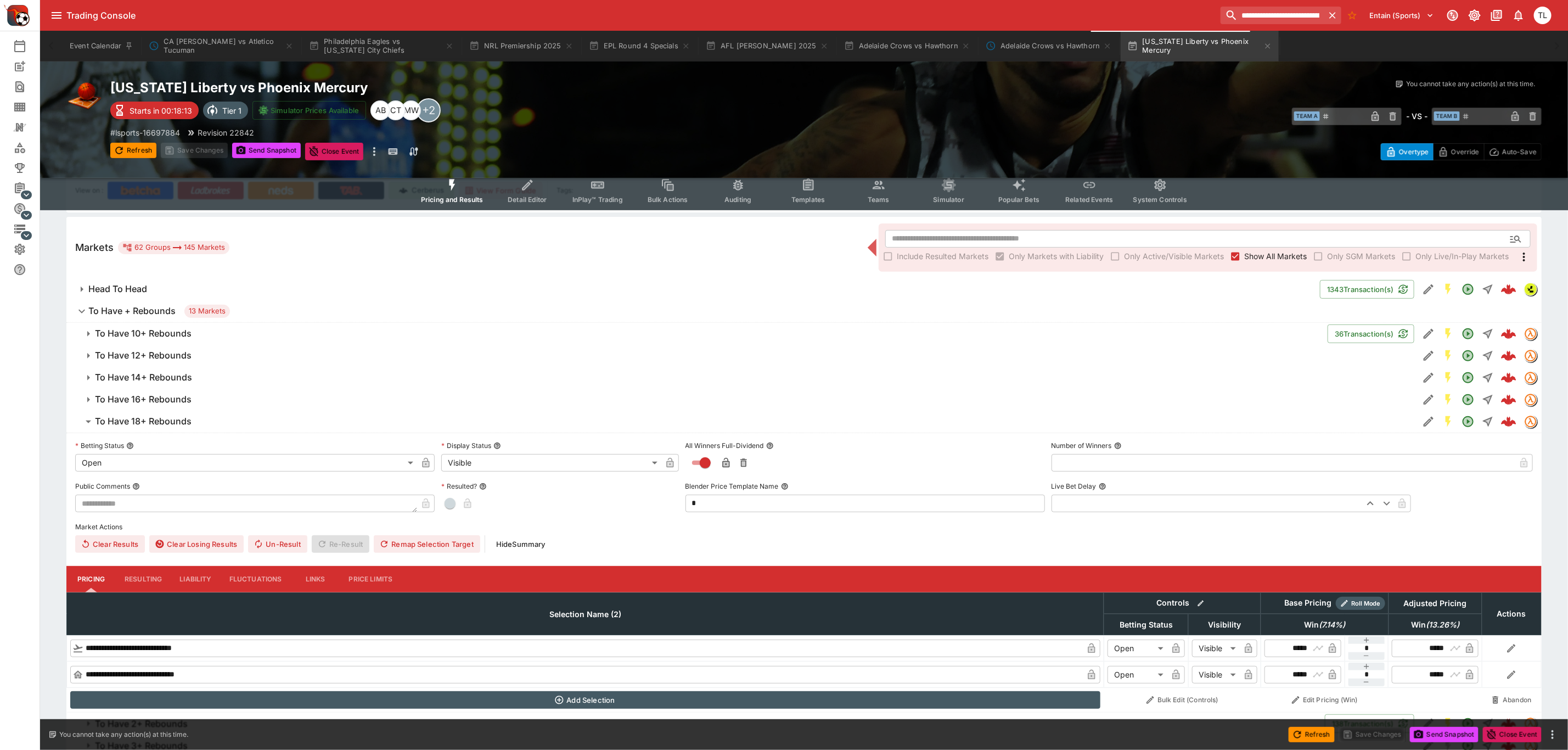
scroll to position [0, 0]
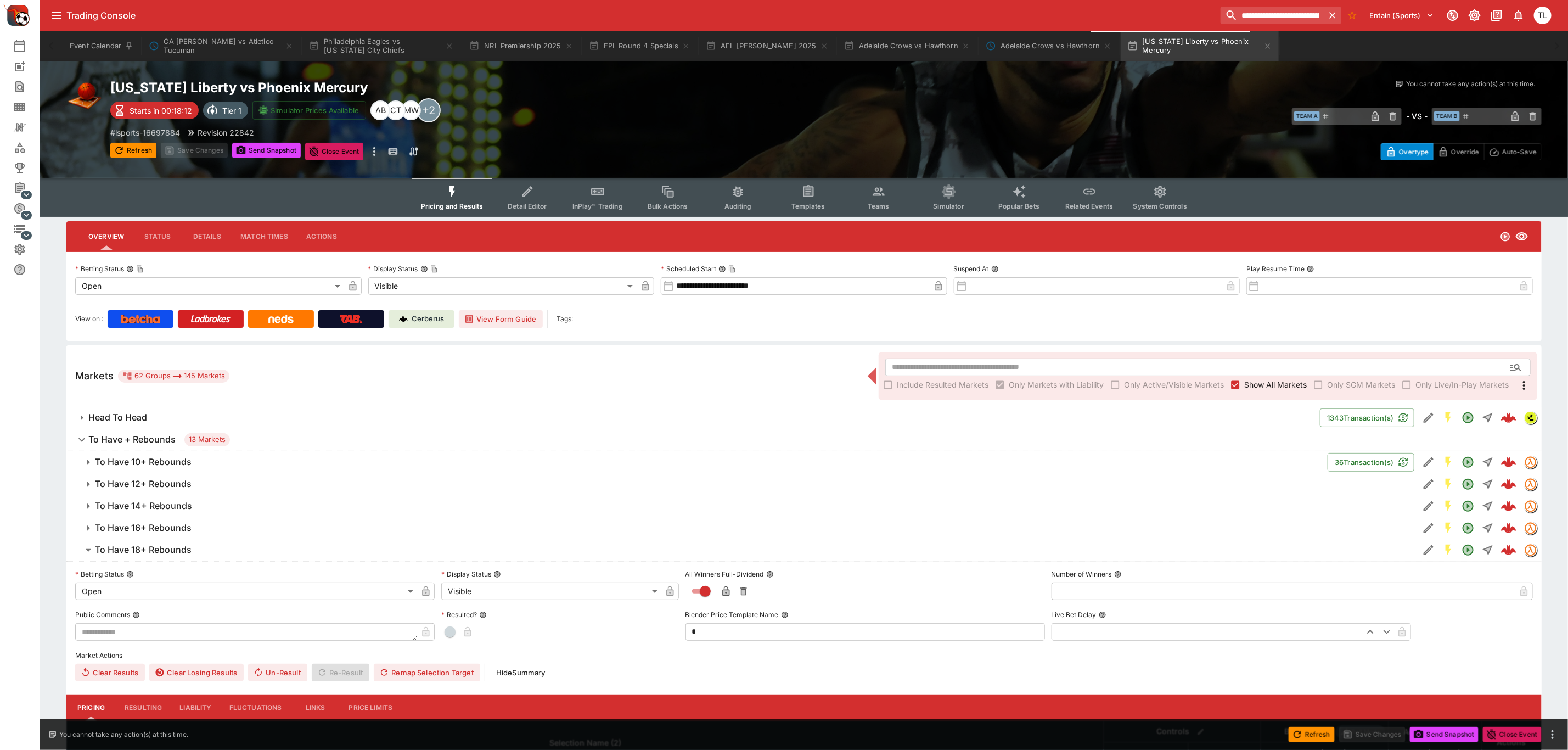
click at [429, 322] on p "Cerberus" at bounding box center [428, 318] width 32 height 11
click at [225, 316] on img at bounding box center [211, 319] width 40 height 9
